Goal: Entertainment & Leisure: Consume media (video, audio)

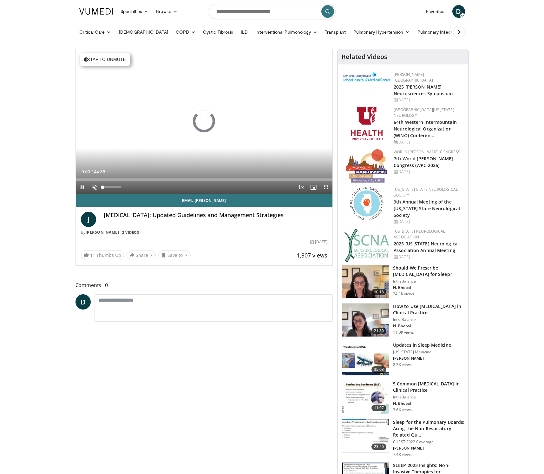
click at [93, 185] on span "Video Player" at bounding box center [94, 187] width 13 height 13
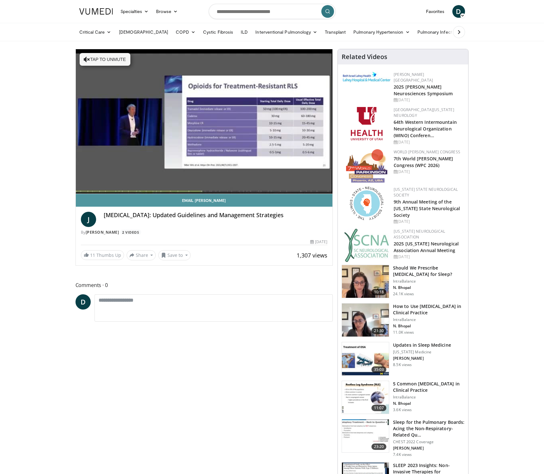
click at [327, 201] on link "Email [PERSON_NAME]" at bounding box center [204, 200] width 257 height 13
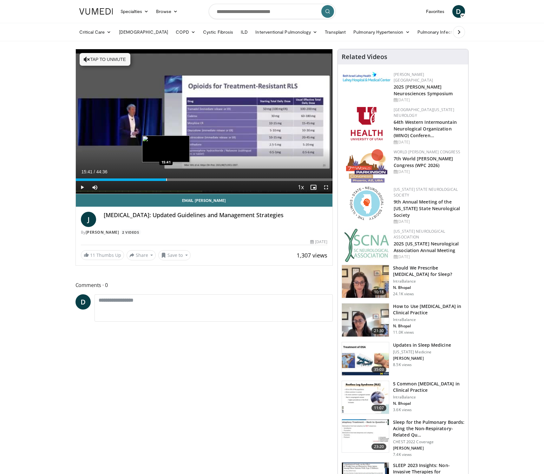
drag, startPoint x: 112, startPoint y: 179, endPoint x: 166, endPoint y: 174, distance: 54.4
click at [166, 175] on div "Loaded : 0.00% 15:41 15:41" at bounding box center [204, 178] width 257 height 6
drag, startPoint x: 166, startPoint y: 180, endPoint x: 182, endPoint y: 180, distance: 16.2
click at [182, 180] on div "Progress Bar" at bounding box center [182, 179] width 1 height 3
click at [326, 187] on span "Video Player" at bounding box center [326, 187] width 13 height 13
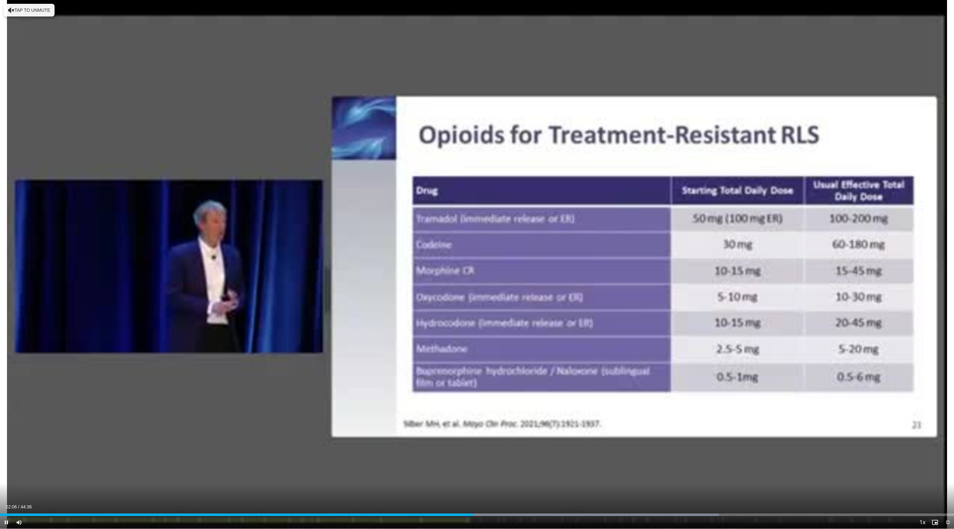
click at [544, 473] on video-js "**********" at bounding box center [477, 264] width 954 height 529
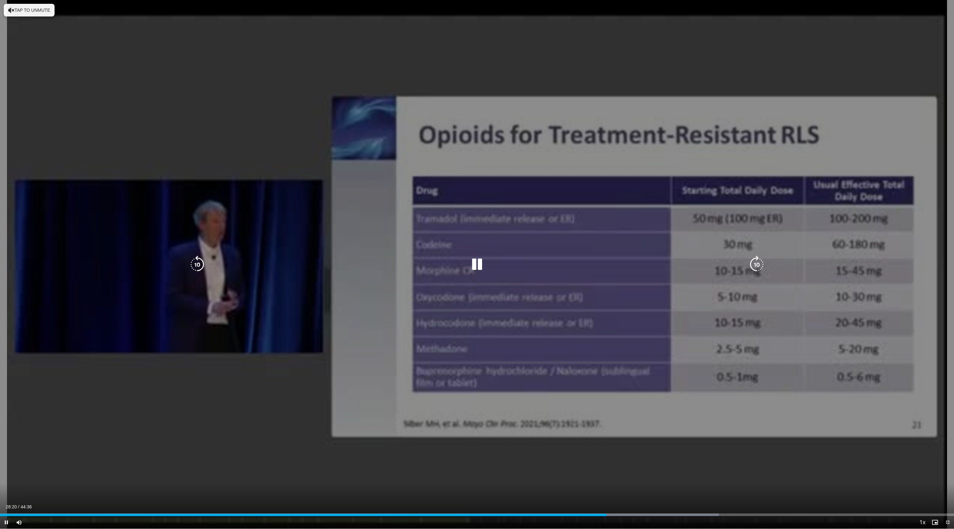
click at [475, 263] on icon "Video Player" at bounding box center [477, 265] width 18 height 18
